Goal: Task Accomplishment & Management: Use online tool/utility

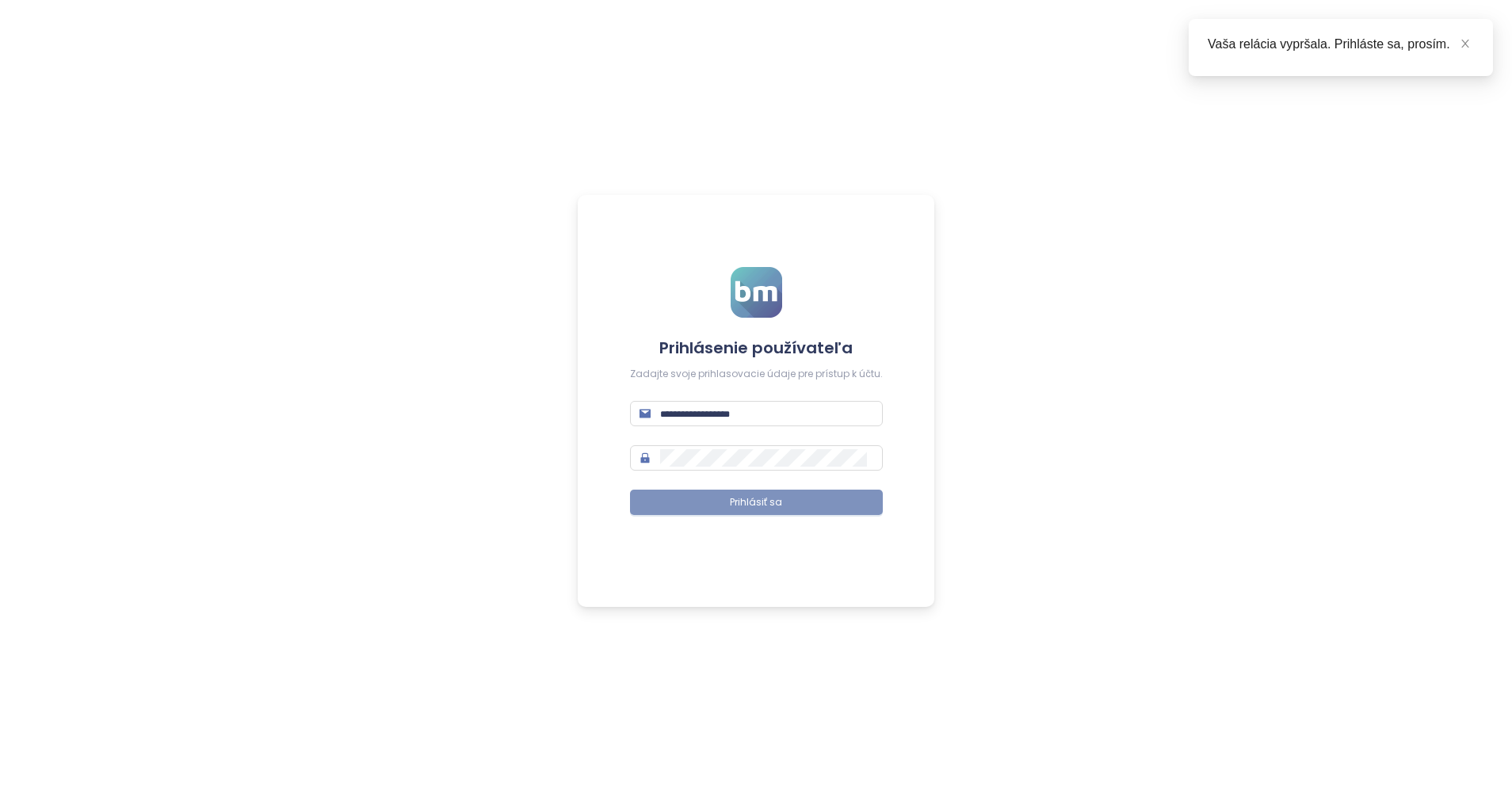
type input "**********"
click at [758, 505] on span "Prihlásiť sa" at bounding box center [756, 503] width 52 height 15
